Goal: Complete application form: Complete application form

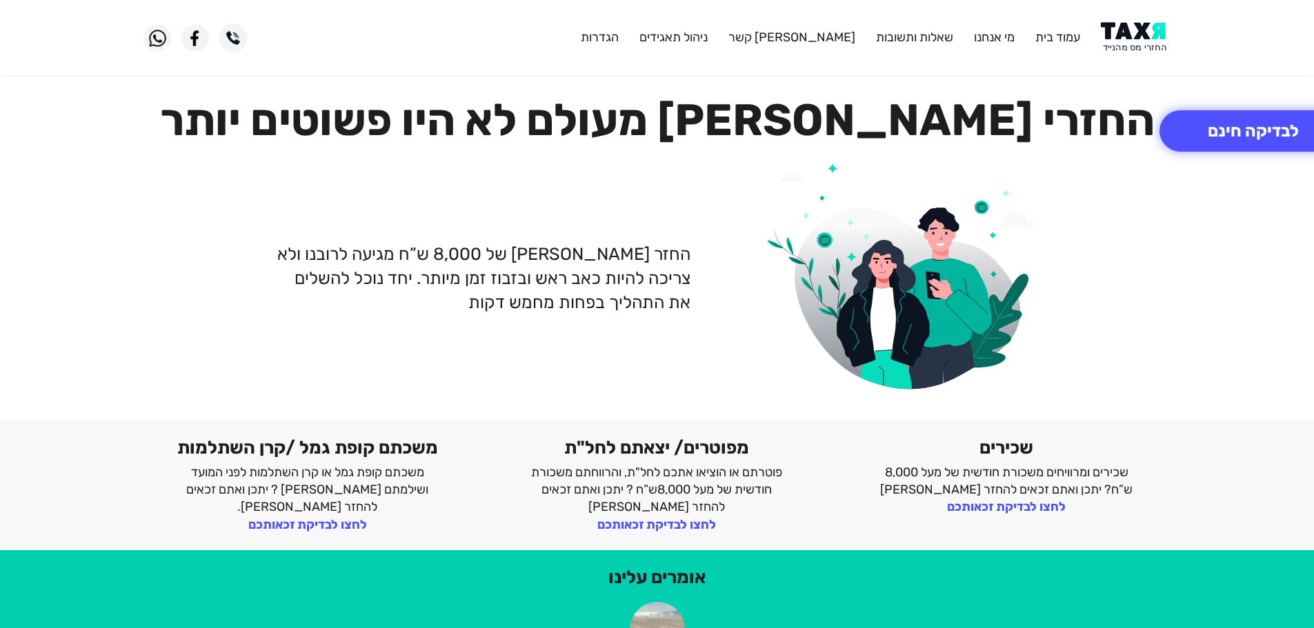
drag, startPoint x: 0, startPoint y: 0, endPoint x: 1128, endPoint y: 38, distance: 1128.3
click at [1128, 41] on img at bounding box center [1136, 37] width 70 height 31
click at [1129, 41] on img at bounding box center [1136, 37] width 70 height 31
click at [1217, 134] on button "לבדיקה חינם" at bounding box center [1253, 130] width 188 height 41
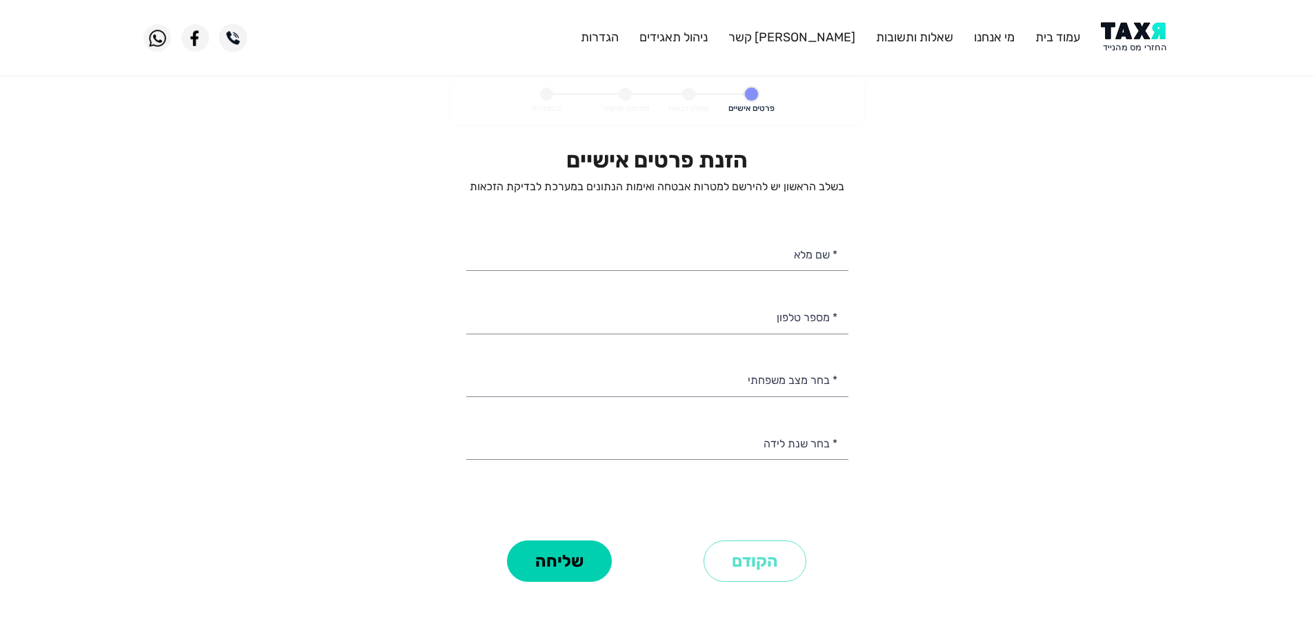
select select
click at [760, 328] on input "* מספר טלפון" at bounding box center [657, 316] width 382 height 35
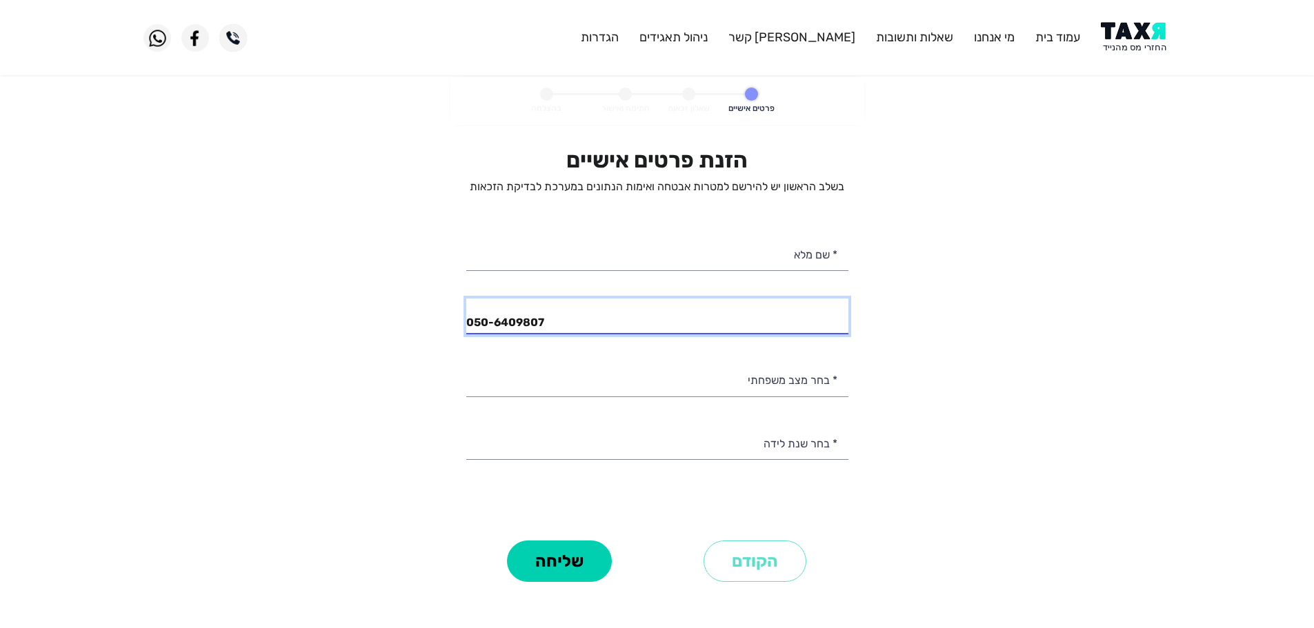
type input "050-6409807"
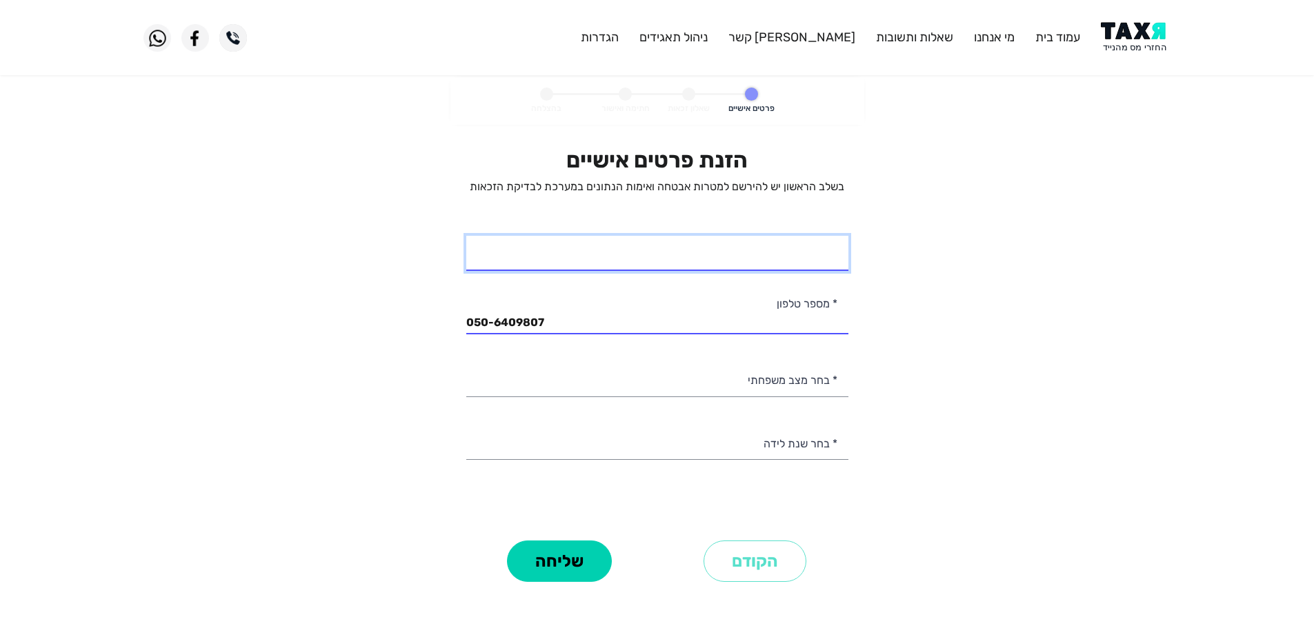
click at [731, 256] on input "* שם מלא" at bounding box center [657, 253] width 382 height 35
type input "כהן פיני"
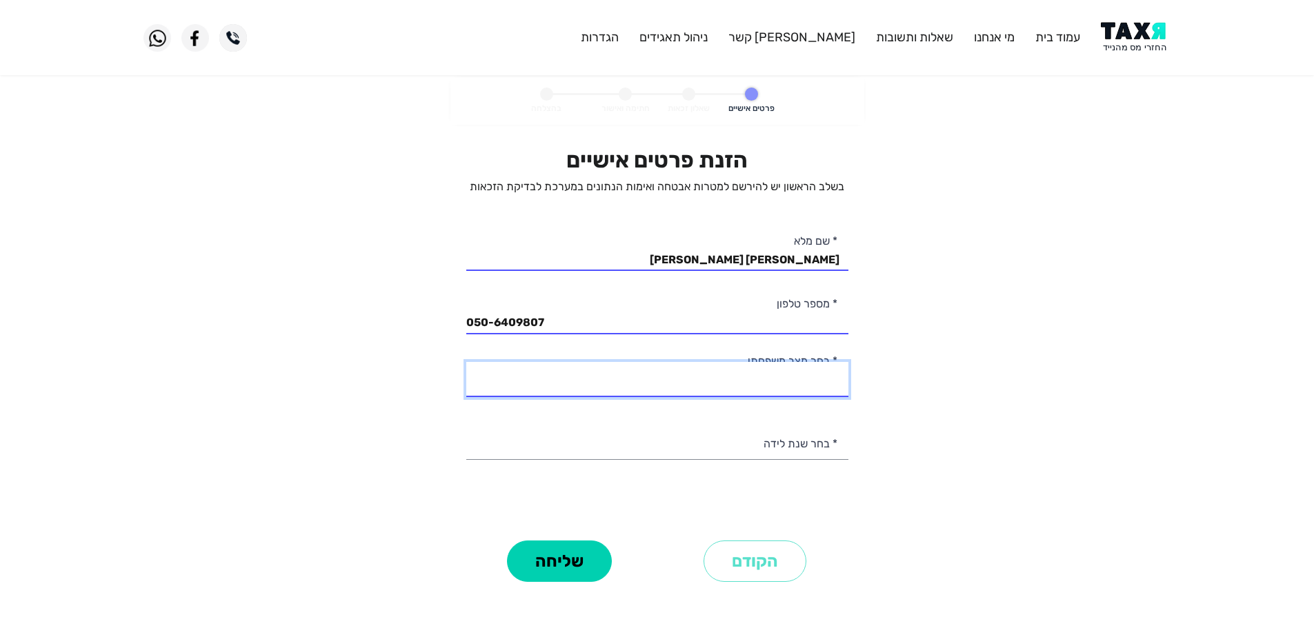
click at [788, 388] on select "רווק/ה נשוי/אה גרוש/ה אלמן/נה" at bounding box center [657, 379] width 382 height 35
select select "3: Divorced"
click at [466, 362] on select "רווק/ה נשוי/אה גרוש/ה אלמן/נה" at bounding box center [657, 379] width 382 height 35
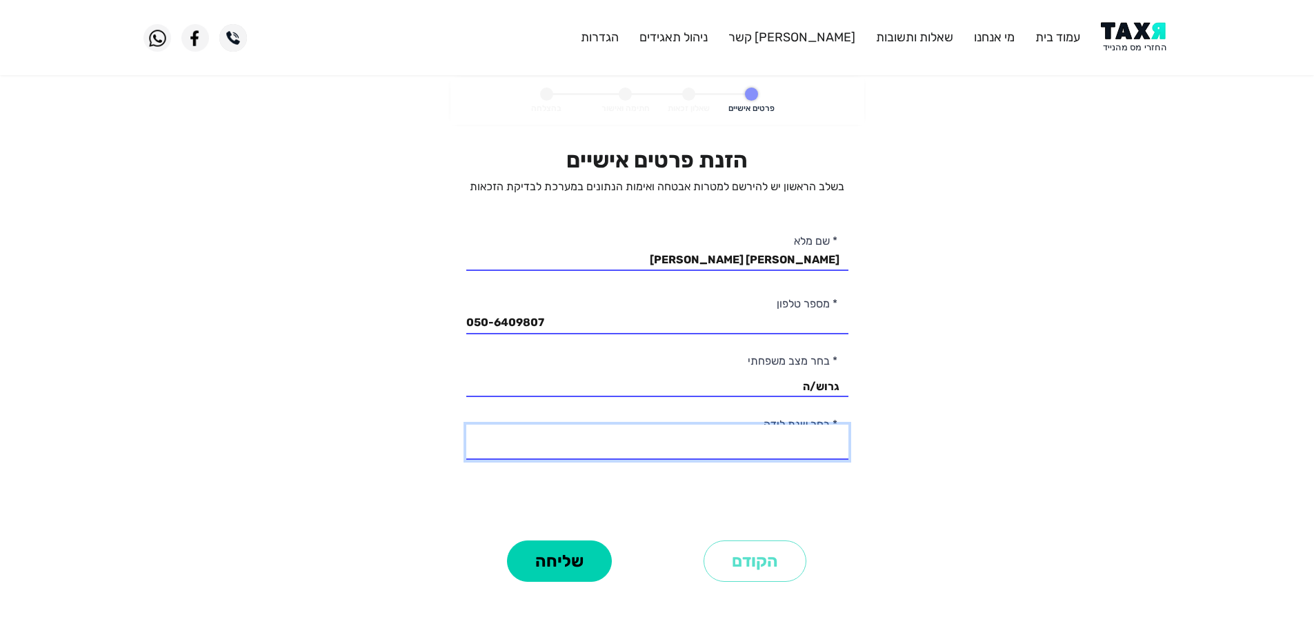
click at [820, 448] on select "2003 2002 2001 2000 1999 1998 1997 1996 1995 1994 1993 1992 1991 1990 1989 1988…" at bounding box center [657, 442] width 382 height 35
select select "20: 1984"
click at [466, 425] on select "2003 2002 2001 2000 1999 1998 1997 1996 1995 1994 1993 1992 1991 1990 1989 1988…" at bounding box center [657, 442] width 382 height 35
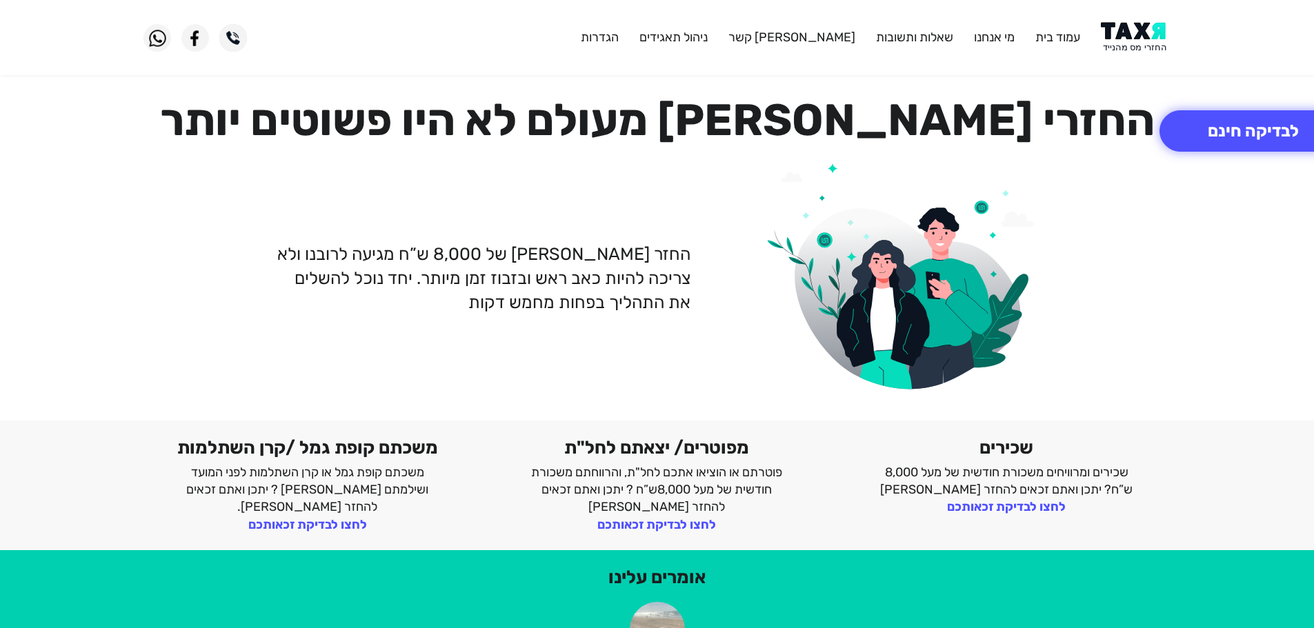
click at [1137, 34] on img at bounding box center [1136, 37] width 70 height 31
click at [1135, 34] on img at bounding box center [1136, 37] width 70 height 31
click at [1138, 29] on img at bounding box center [1136, 37] width 70 height 31
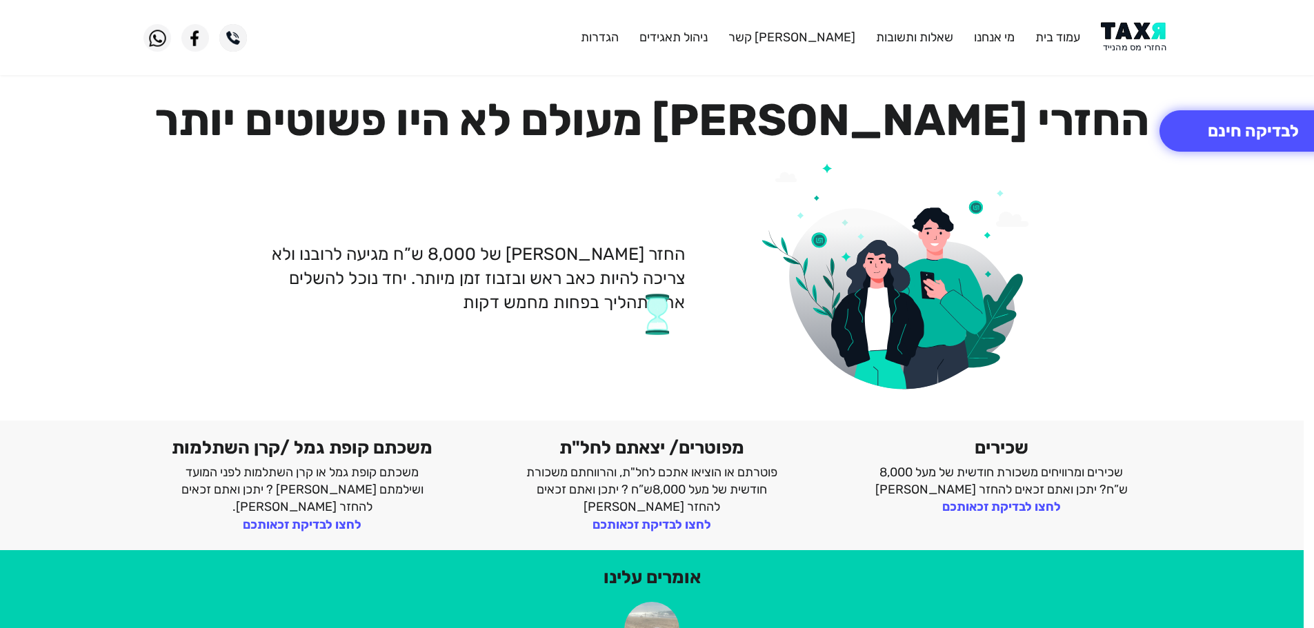
click at [1138, 29] on img at bounding box center [1136, 37] width 70 height 31
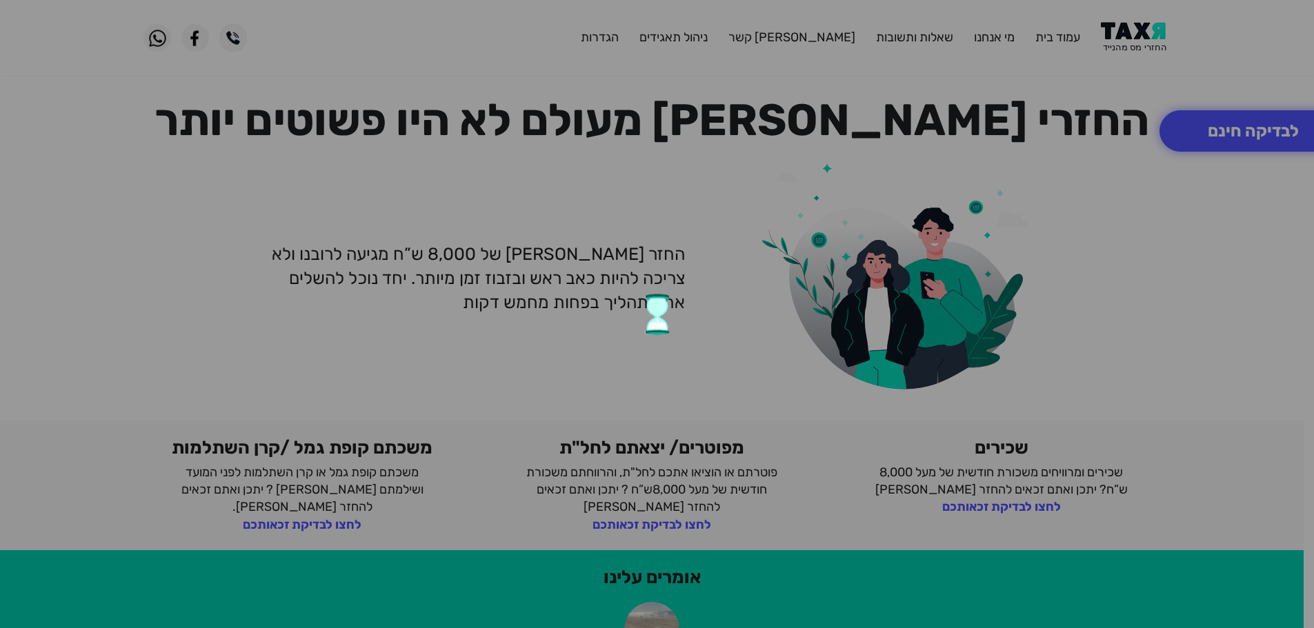
click at [1138, 29] on div at bounding box center [657, 314] width 1314 height 628
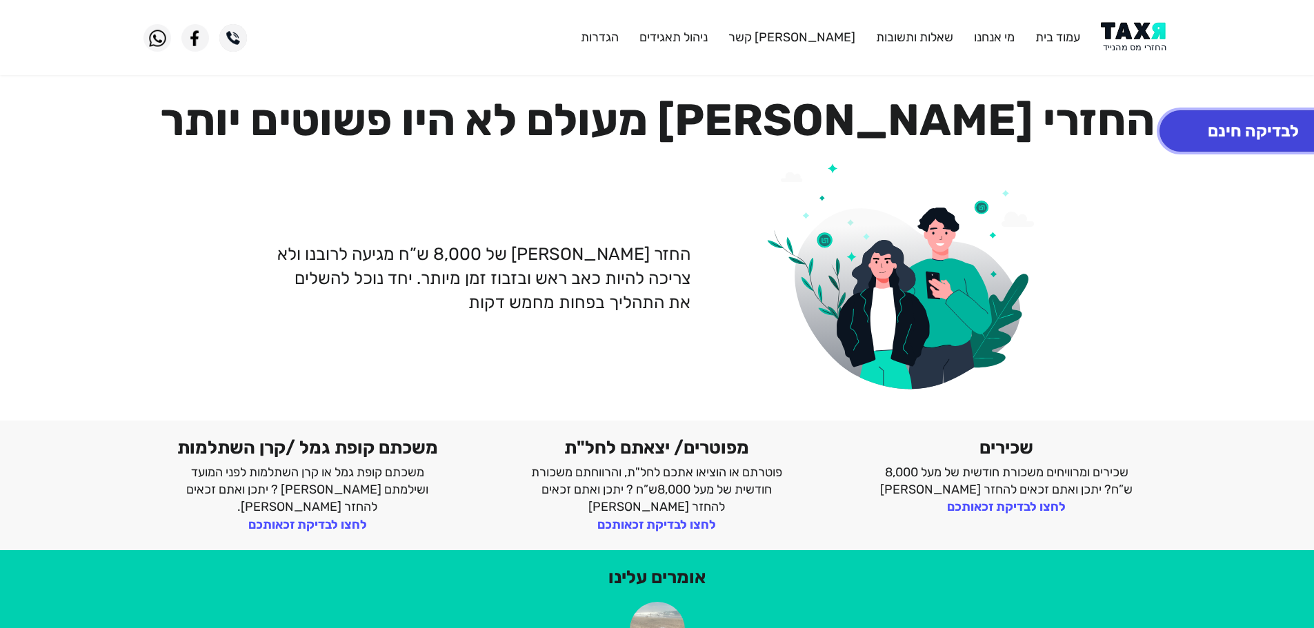
click at [1199, 134] on button "לבדיקה חינם" at bounding box center [1253, 130] width 188 height 41
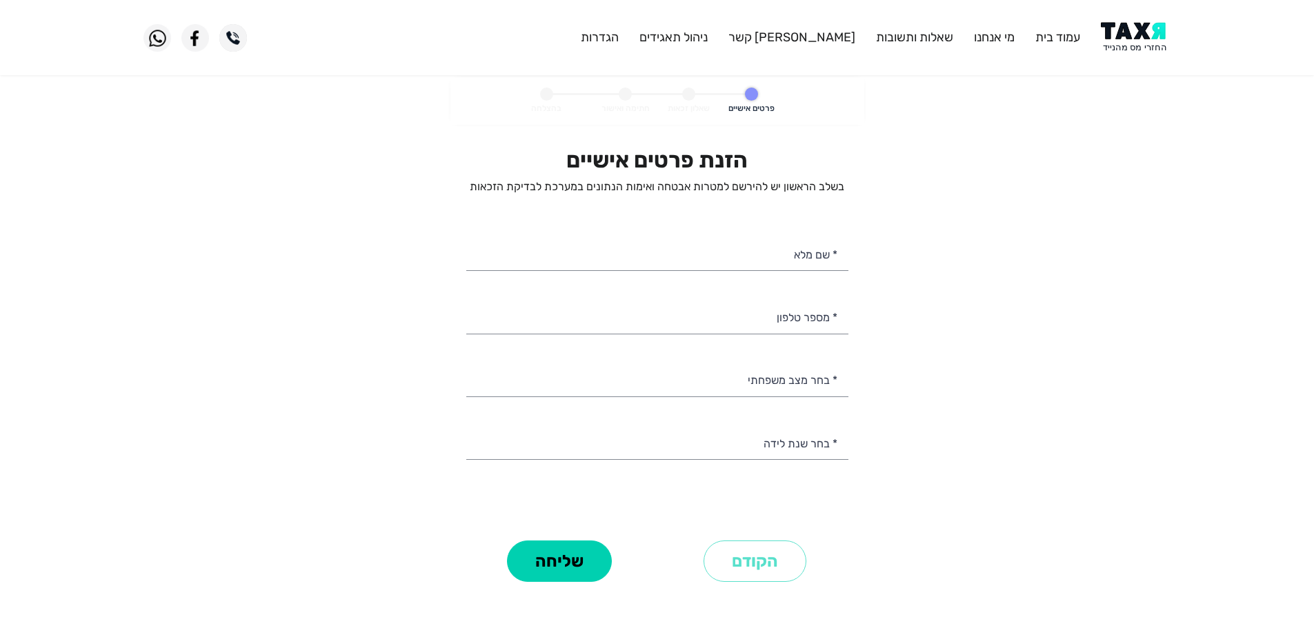
select select
click at [822, 317] on input "* מספר טלפון" at bounding box center [657, 316] width 382 height 35
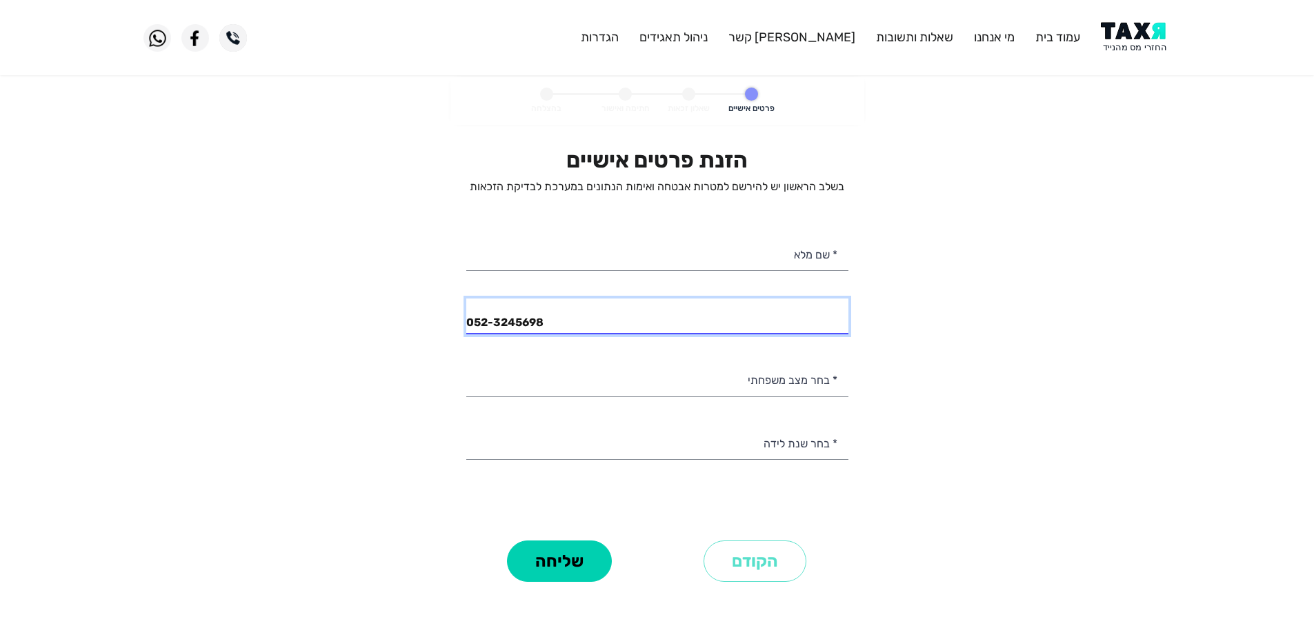
type input "052-3245698"
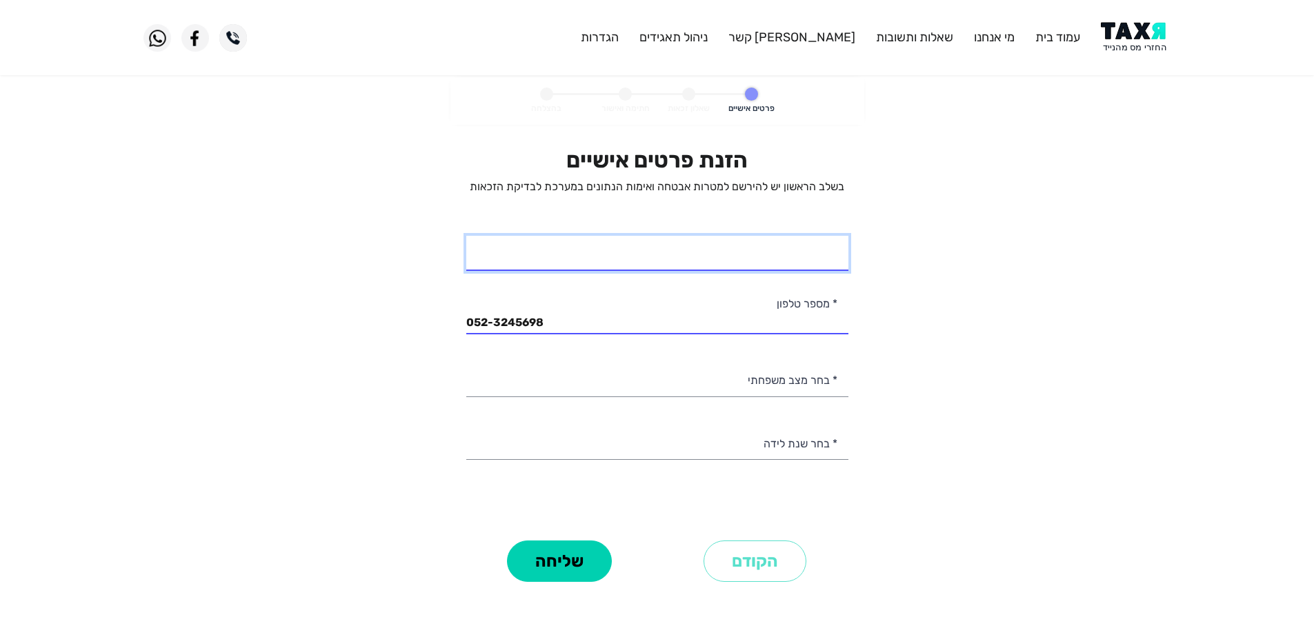
click at [824, 264] on input "* שם מלא" at bounding box center [657, 253] width 382 height 35
type input "סנאי [PERSON_NAME]"
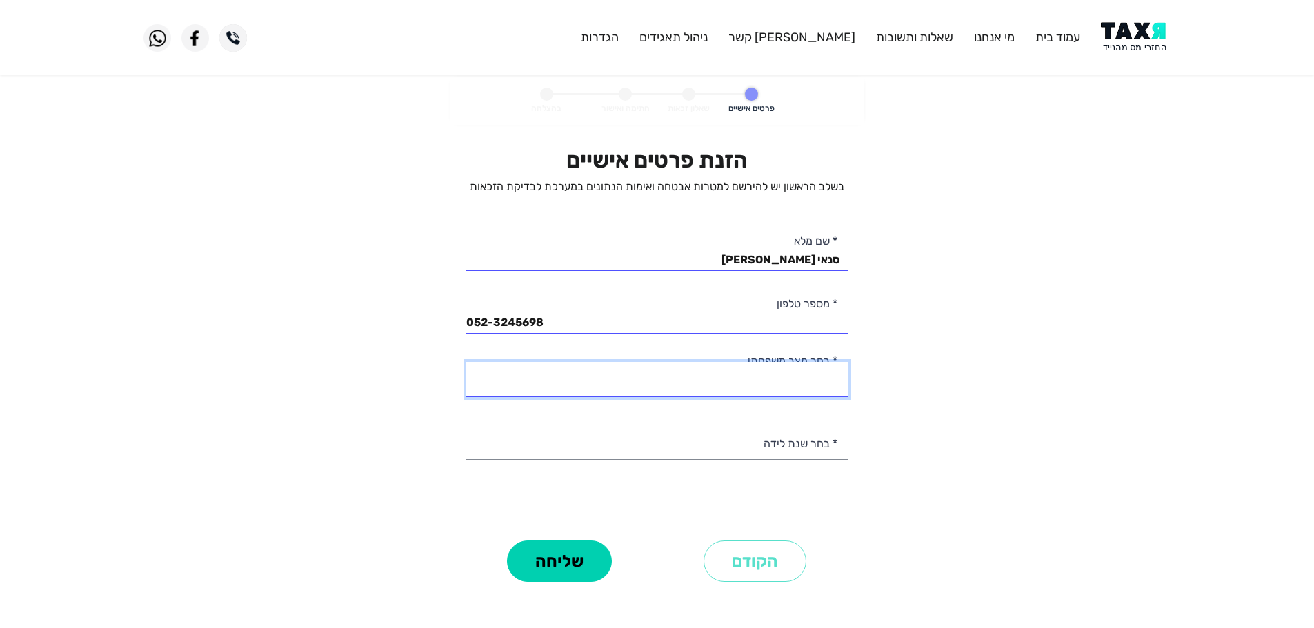
drag, startPoint x: 764, startPoint y: 385, endPoint x: 778, endPoint y: 395, distance: 17.2
click at [764, 385] on select "רווק/ה נשוי/[PERSON_NAME]/ה אלמן/נה" at bounding box center [657, 379] width 382 height 35
select select "3: Divorced"
click at [466, 362] on select "רווק/ה נשוי/[PERSON_NAME]/ה אלמן/נה" at bounding box center [657, 379] width 382 height 35
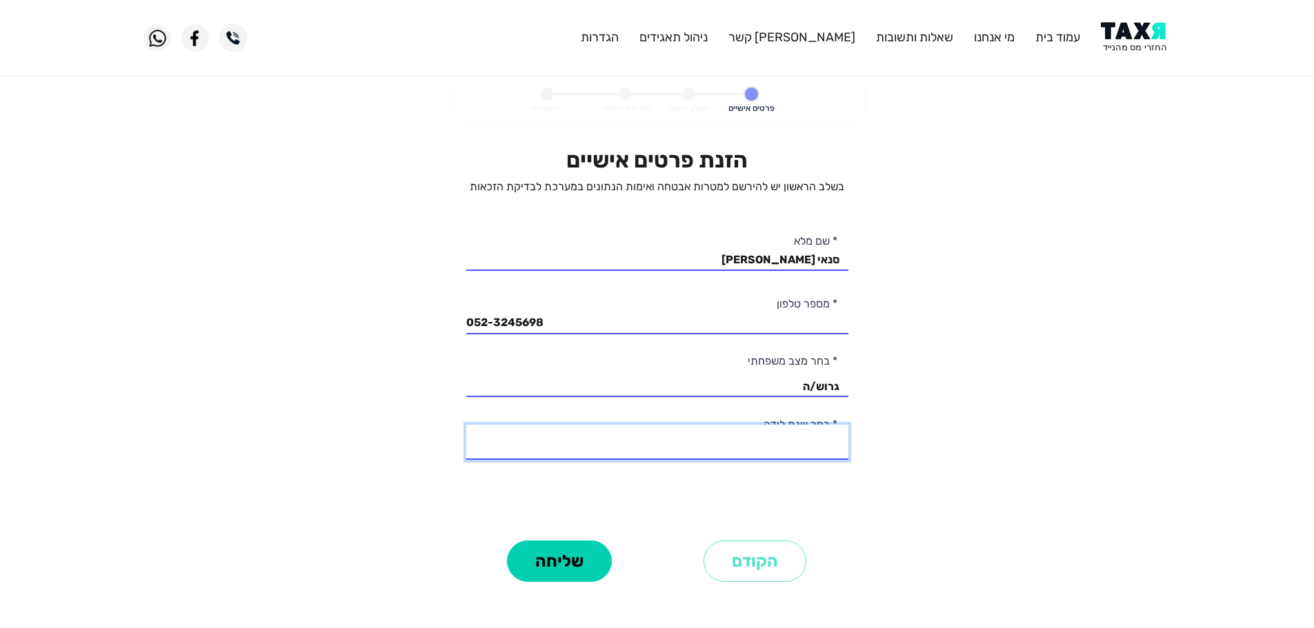
click at [796, 443] on select "2003 2002 2001 2000 1999 1998 1997 1996 1995 1994 1993 1992 1991 1990 1989 1988…" at bounding box center [657, 442] width 382 height 35
select select "20: 1984"
click at [466, 425] on select "2003 2002 2001 2000 1999 1998 1997 1996 1995 1994 1993 1992 1991 1990 1989 1988…" at bounding box center [657, 442] width 382 height 35
click at [575, 575] on button "שליחה" at bounding box center [559, 561] width 105 height 41
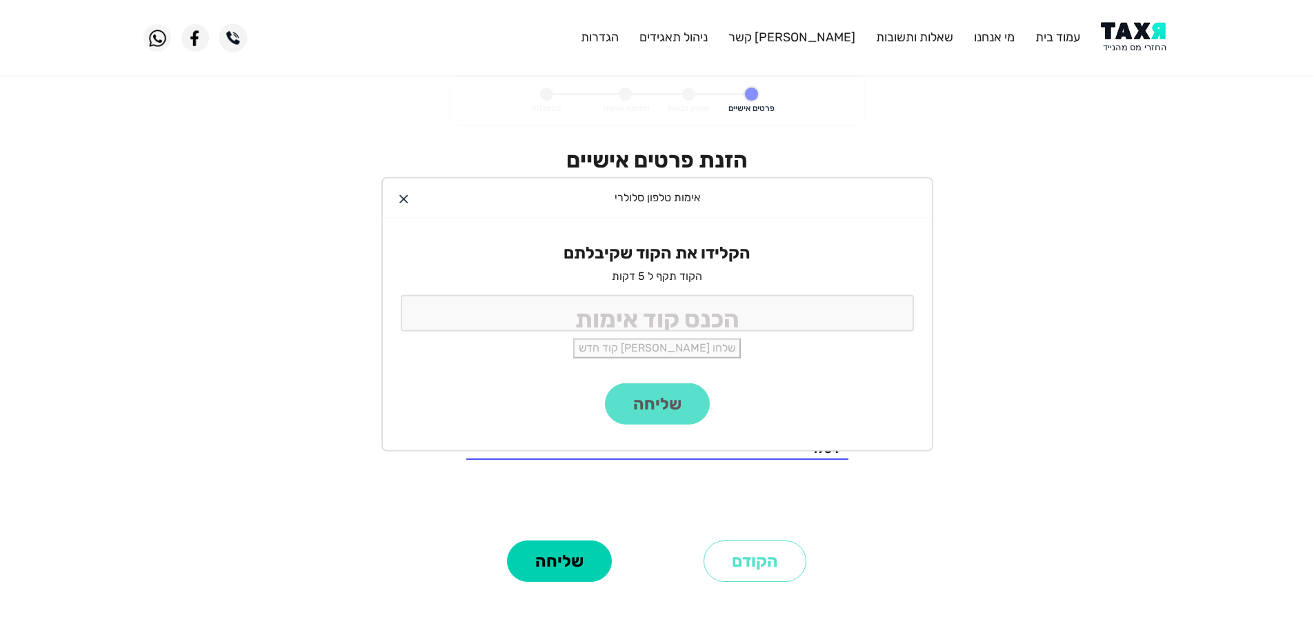
click at [1115, 34] on img at bounding box center [1136, 37] width 70 height 31
